Goal: Task Accomplishment & Management: Use online tool/utility

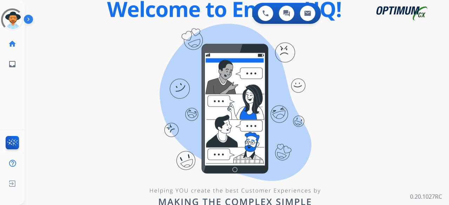
click at [145, 79] on div "0 Voice Interactions 0 Chat Interactions 0 Email Interactions swap_horiz Break …" at bounding box center [237, 102] width 424 height 205
click at [252, 158] on div "0 Voice Interactions 0 Chat Interactions 0 Email Interactions swap_horiz Break …" at bounding box center [237, 102] width 424 height 205
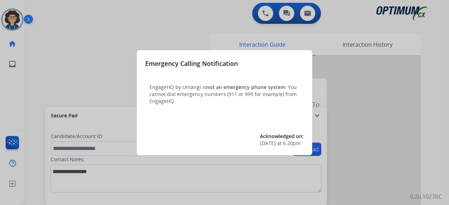
click at [49, 94] on div at bounding box center [224, 102] width 449 height 205
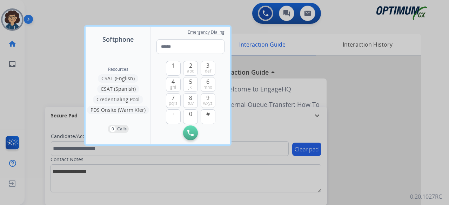
click at [49, 94] on div at bounding box center [224, 102] width 449 height 205
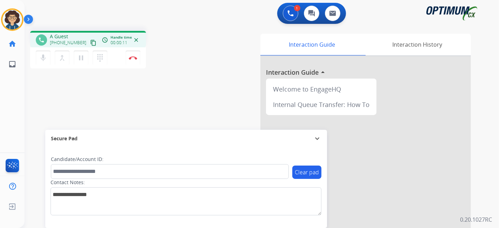
click at [89, 39] on button "content_copy" at bounding box center [93, 43] width 8 height 8
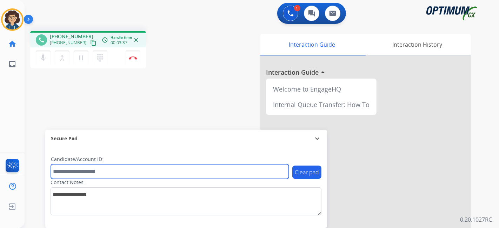
click at [126, 177] on input "text" at bounding box center [170, 171] width 238 height 15
paste input "*******"
type input "*******"
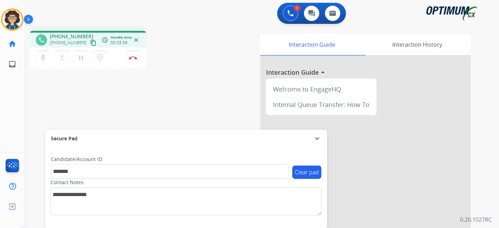
click at [167, 101] on div "phone +17202099753 +17202099753 content_copy access_time Call metrics Queue 00:…" at bounding box center [253, 171] width 457 height 293
click at [136, 59] on img at bounding box center [133, 58] width 8 height 4
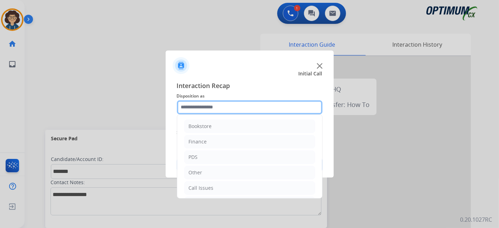
click at [226, 102] on input "text" at bounding box center [250, 107] width 146 height 14
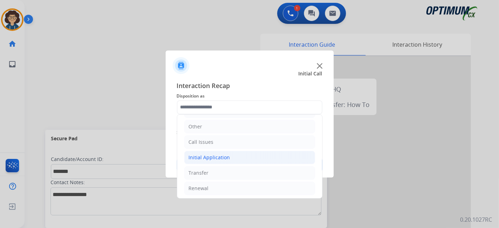
click at [243, 157] on li "Initial Application" at bounding box center [249, 157] width 131 height 13
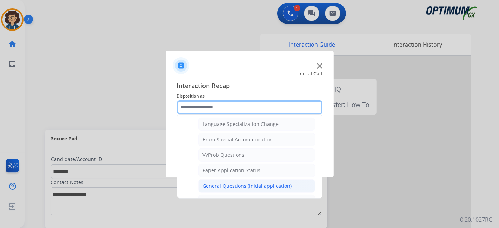
scroll to position [350, 0]
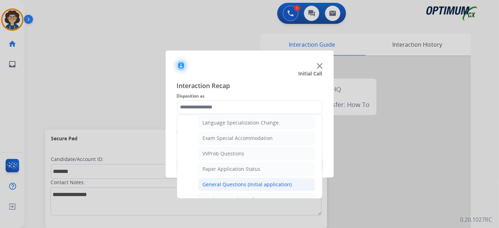
click at [280, 181] on div "General Questions (Initial application)" at bounding box center [247, 184] width 89 height 7
type input "**********"
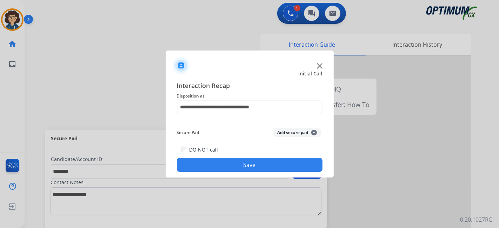
click at [298, 133] on button "Add secure pad +" at bounding box center [297, 132] width 48 height 8
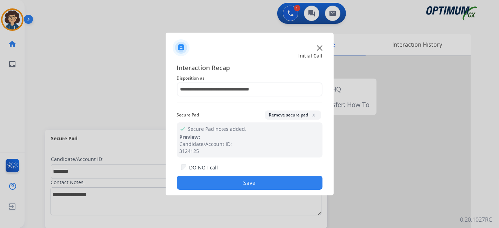
click at [244, 184] on button "Save" at bounding box center [250, 183] width 146 height 14
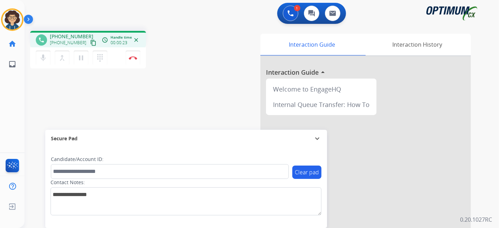
click at [90, 41] on mat-icon "content_copy" at bounding box center [93, 43] width 6 height 6
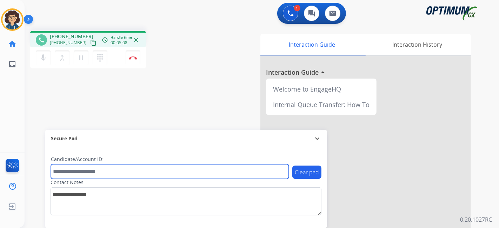
click at [124, 175] on input "text" at bounding box center [170, 171] width 238 height 15
paste input "*******"
type input "*******"
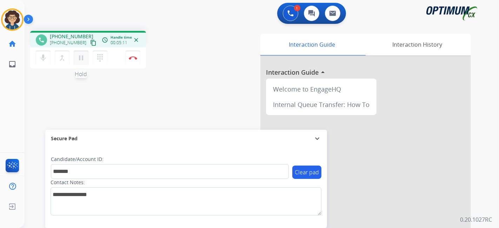
click at [82, 58] on mat-icon "pause" at bounding box center [81, 58] width 8 height 8
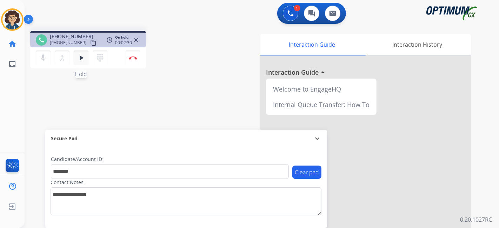
click at [80, 58] on mat-icon "play_arrow" at bounding box center [81, 58] width 8 height 8
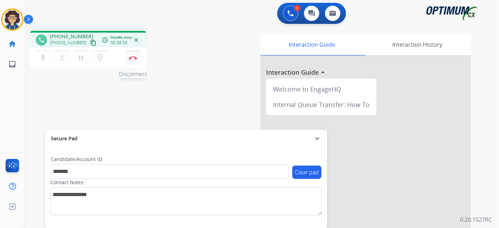
click at [136, 58] on img at bounding box center [133, 58] width 8 height 4
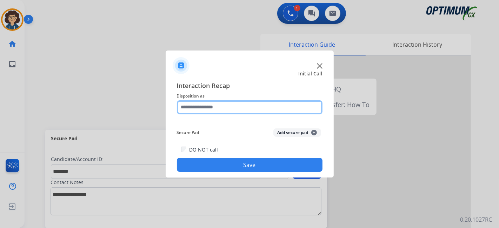
click at [235, 109] on input "text" at bounding box center [250, 107] width 146 height 14
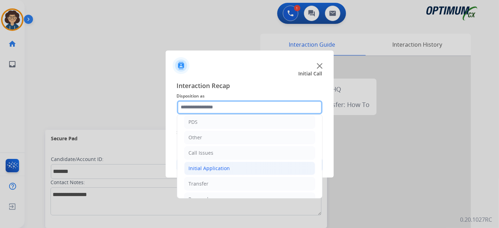
scroll to position [46, 0]
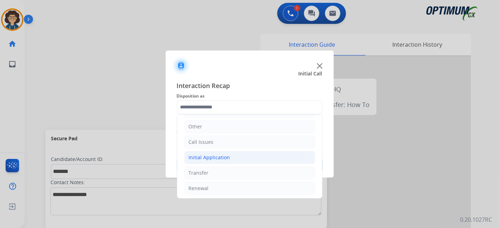
click at [253, 155] on li "Initial Application" at bounding box center [249, 157] width 131 height 13
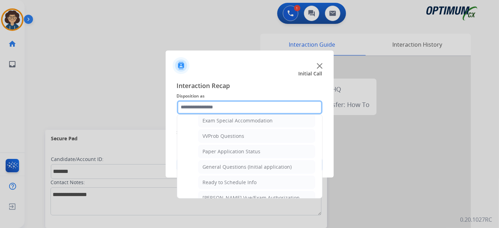
scroll to position [372, 0]
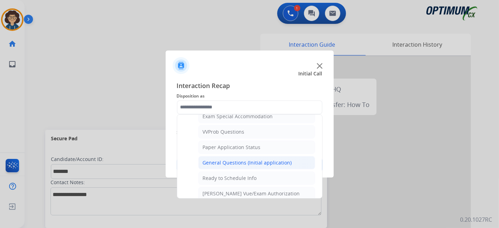
click at [268, 159] on div "General Questions (Initial application)" at bounding box center [247, 162] width 89 height 7
type input "**********"
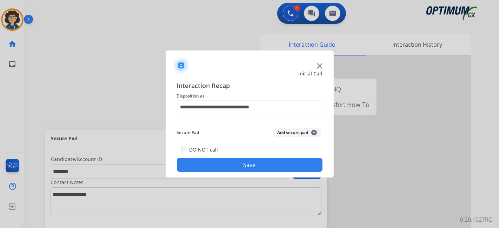
click at [287, 133] on button "Add secure pad +" at bounding box center [297, 132] width 48 height 8
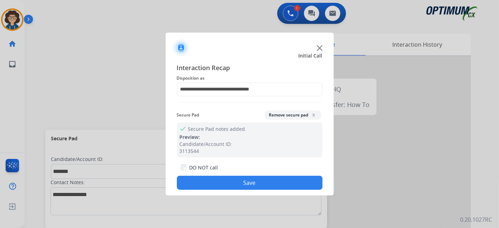
drag, startPoint x: 261, startPoint y: 183, endPoint x: 158, endPoint y: 4, distance: 206.8
click at [261, 183] on button "Save" at bounding box center [250, 183] width 146 height 14
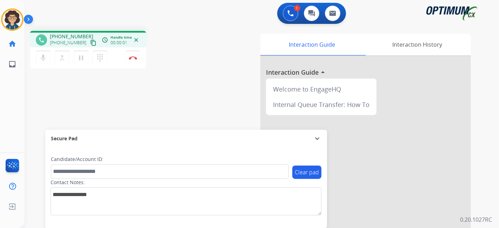
click at [90, 42] on mat-icon "content_copy" at bounding box center [93, 43] width 6 height 6
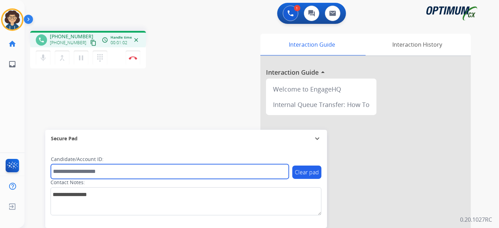
click at [114, 169] on input "text" at bounding box center [170, 171] width 238 height 15
paste input "*******"
type input "*******"
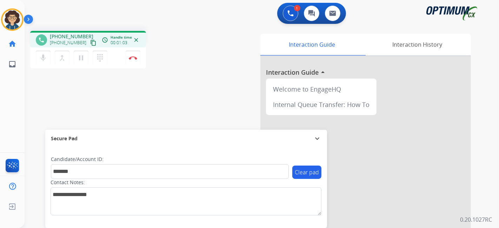
click at [152, 99] on div "phone +12012793988 +12012793988 content_copy access_time Call metrics Queue 00:…" at bounding box center [253, 171] width 457 height 293
click at [139, 59] on button "Disconnect" at bounding box center [133, 58] width 15 height 15
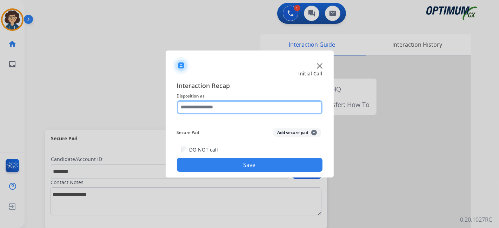
click at [266, 109] on input "text" at bounding box center [250, 107] width 146 height 14
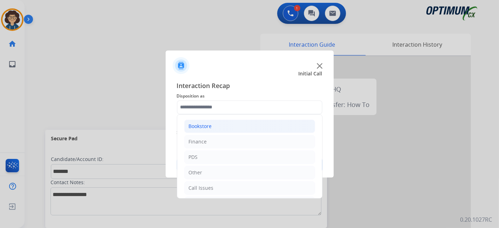
click at [252, 123] on li "Bookstore" at bounding box center [249, 126] width 131 height 13
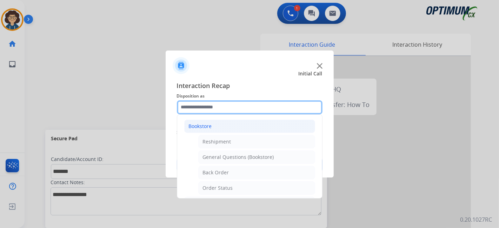
scroll to position [20, 0]
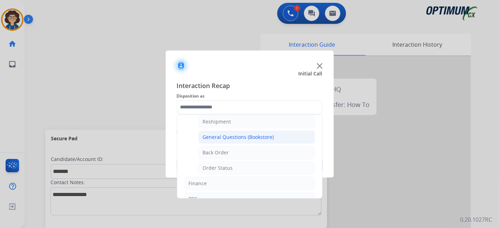
click at [283, 136] on li "General Questions (Bookstore)" at bounding box center [256, 136] width 117 height 13
type input "**********"
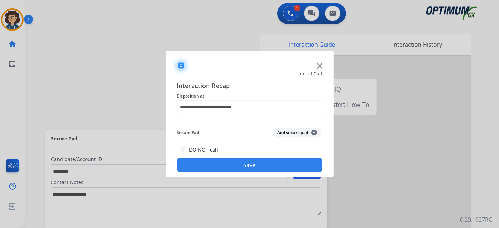
click at [290, 130] on button "Add secure pad +" at bounding box center [297, 132] width 48 height 8
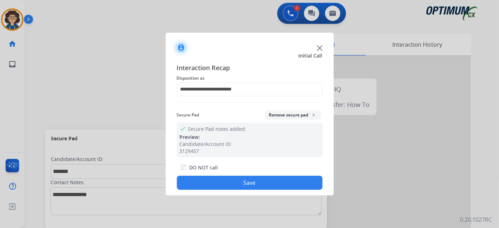
click at [250, 176] on button "Save" at bounding box center [250, 183] width 146 height 14
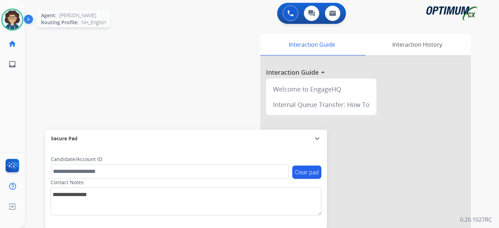
click at [12, 25] on img at bounding box center [12, 20] width 20 height 20
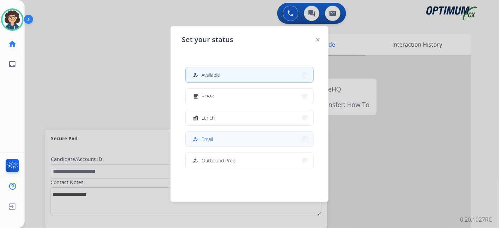
click at [220, 138] on button "how_to_reg Email" at bounding box center [250, 139] width 128 height 15
